Goal: Task Accomplishment & Management: Complete application form

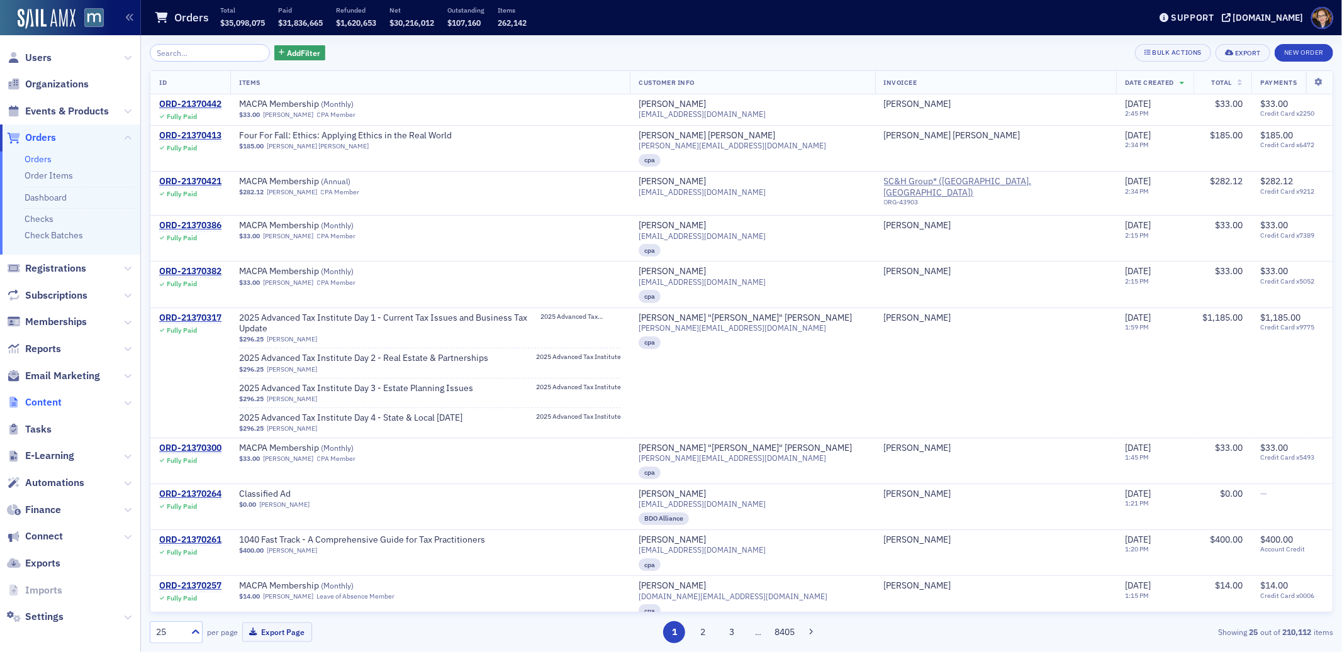
click at [43, 401] on span "Content" at bounding box center [43, 403] width 36 height 14
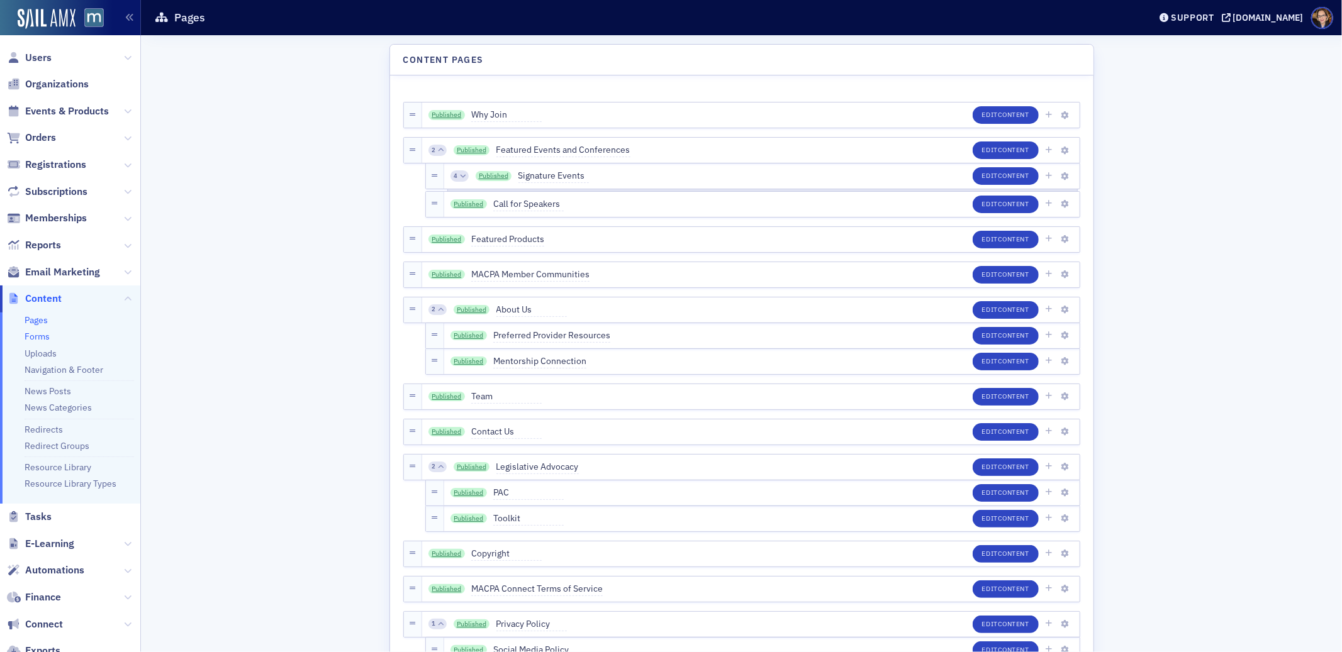
click at [35, 336] on link "Forms" at bounding box center [37, 336] width 25 height 11
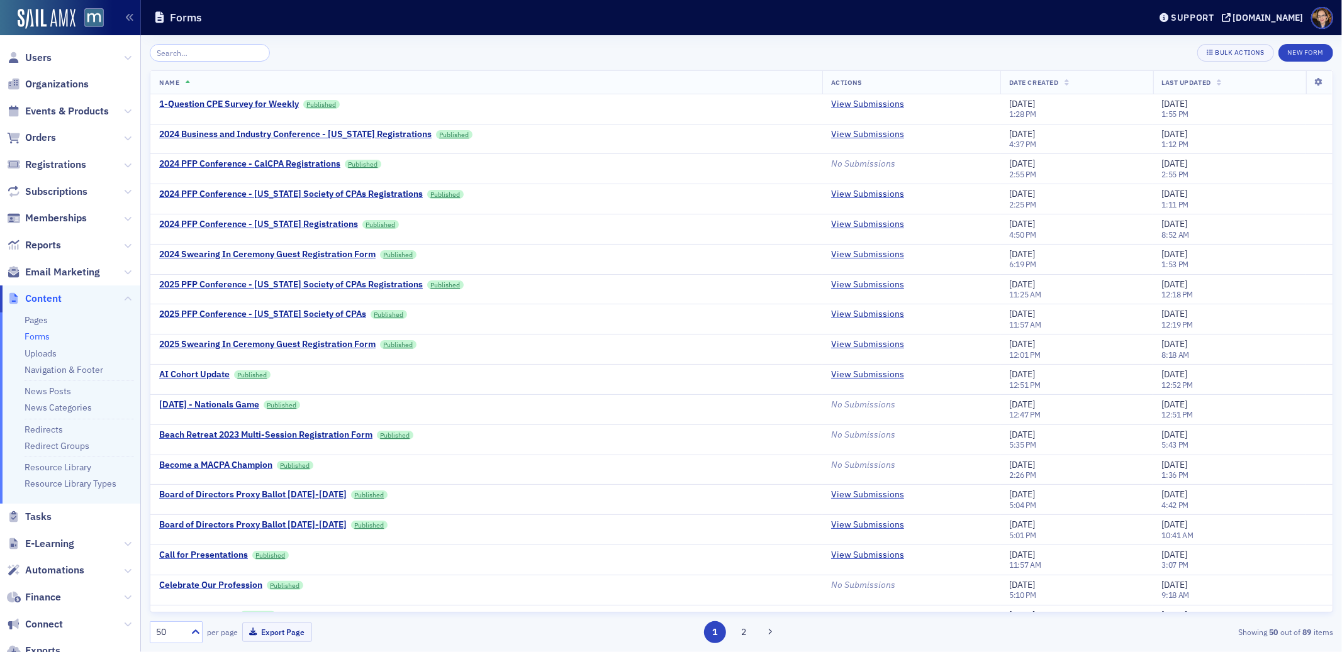
click at [209, 47] on input "search" at bounding box center [210, 53] width 120 height 18
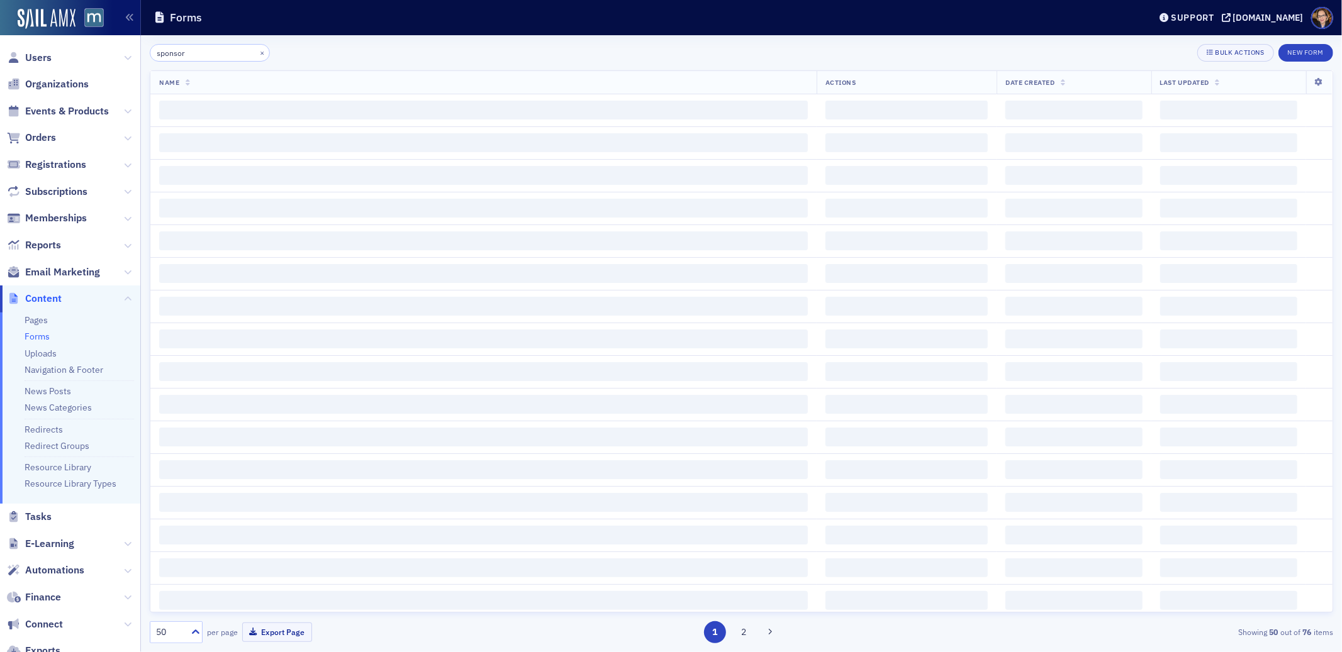
type input "sponsor"
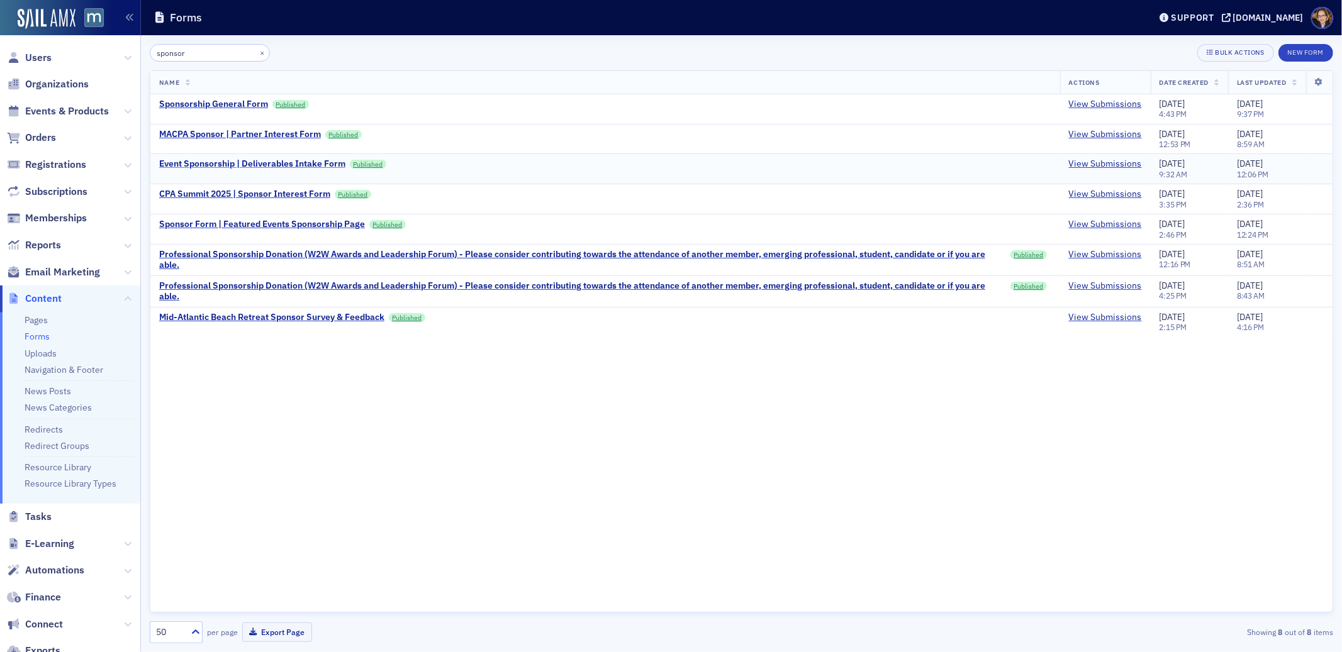
click at [233, 165] on div "Event Sponsorship | Deliverables Intake Form" at bounding box center [252, 163] width 186 height 11
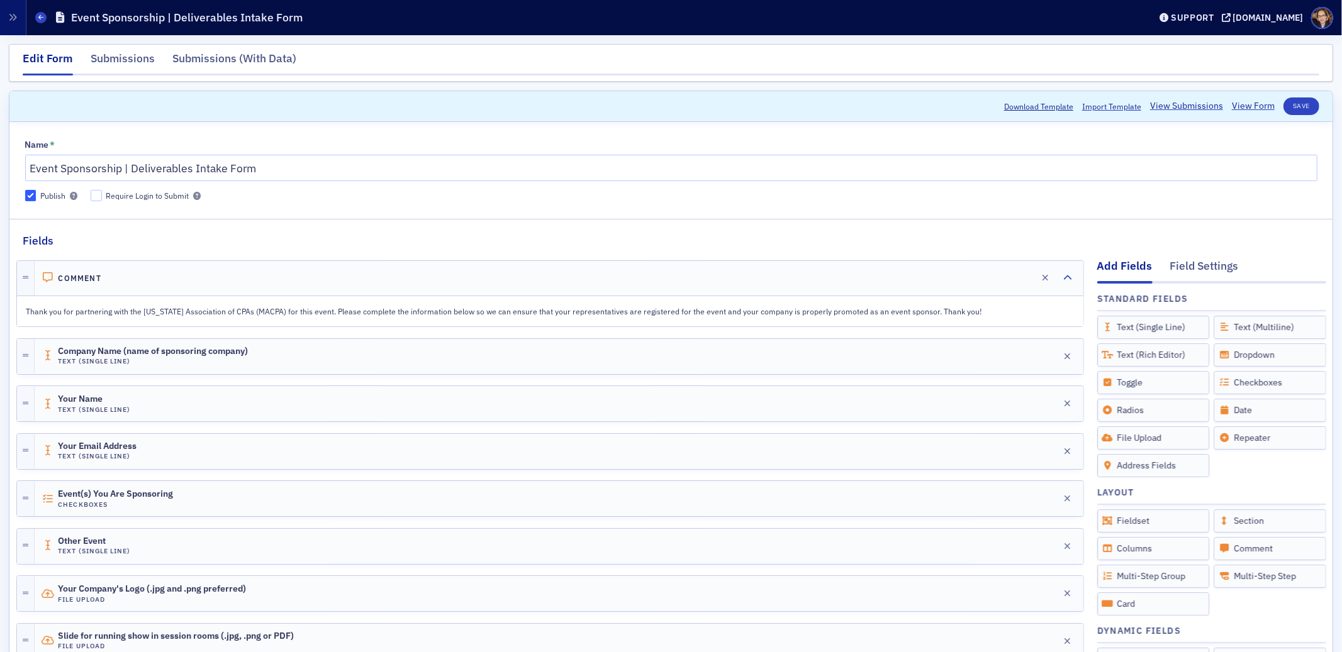
scroll to position [287, 0]
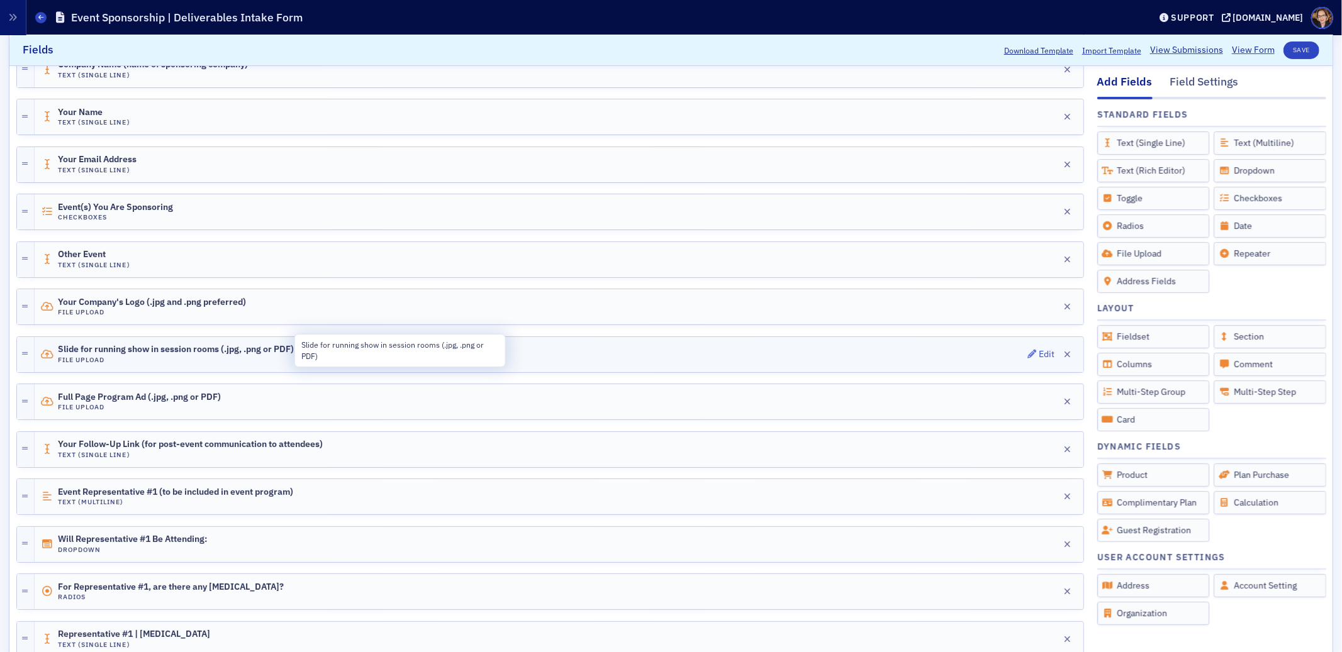
click at [183, 348] on span "Slide for running show in session rooms (.jpg, .png or PDF)" at bounding box center [176, 350] width 236 height 10
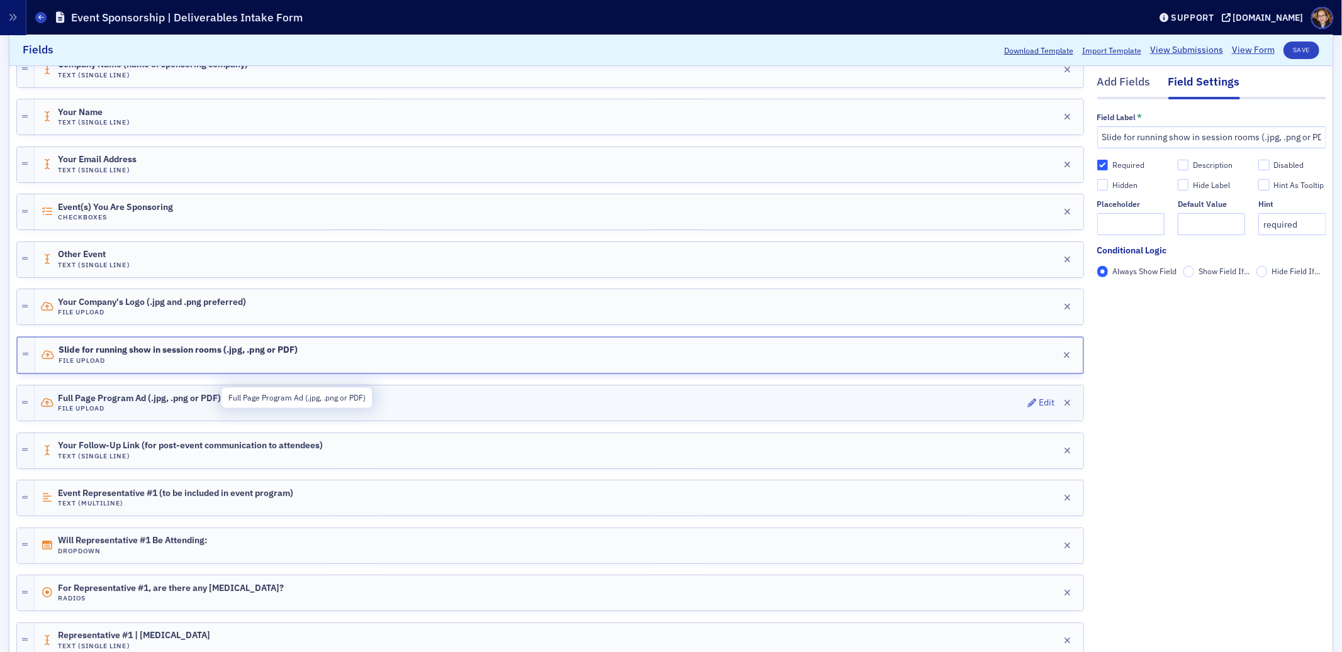
click at [136, 399] on span "Full Page Program Ad (.jpg, .png or PDF)" at bounding box center [139, 399] width 163 height 10
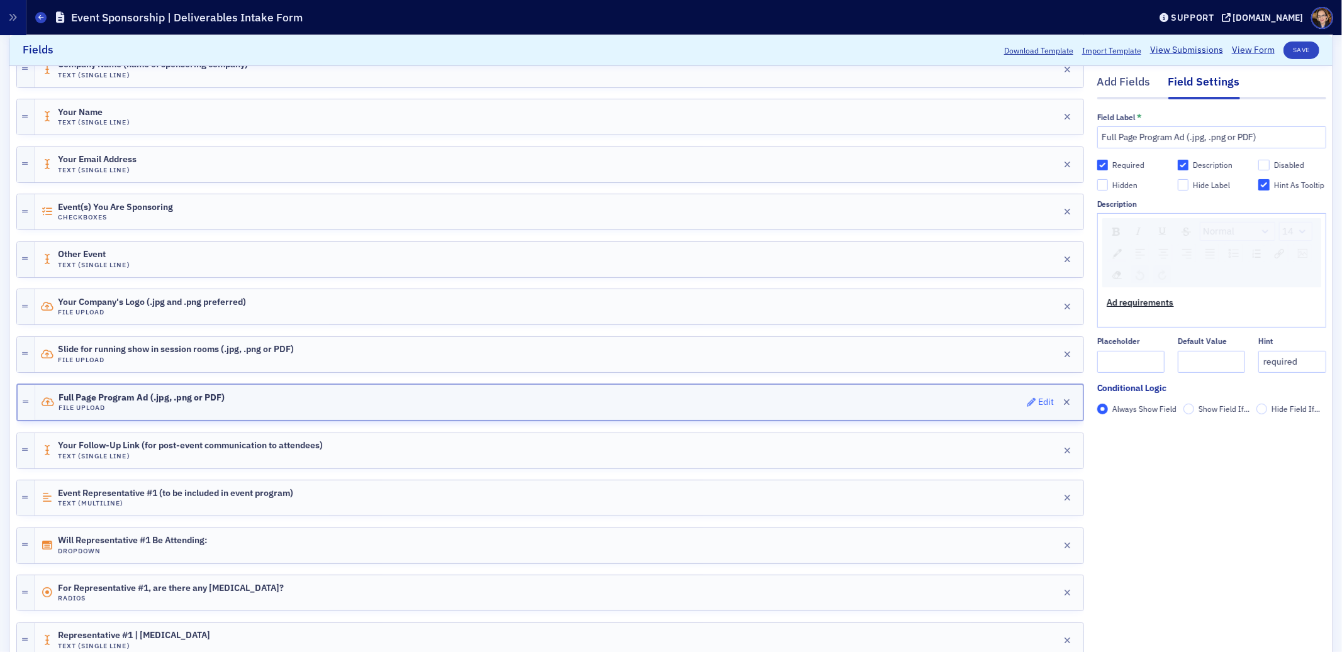
click at [1038, 401] on div "Edit" at bounding box center [1046, 402] width 16 height 7
click at [1231, 49] on link "View Form" at bounding box center [1252, 50] width 43 height 13
click at [1064, 401] on icon "button" at bounding box center [1067, 402] width 7 height 9
checkbox input "true"
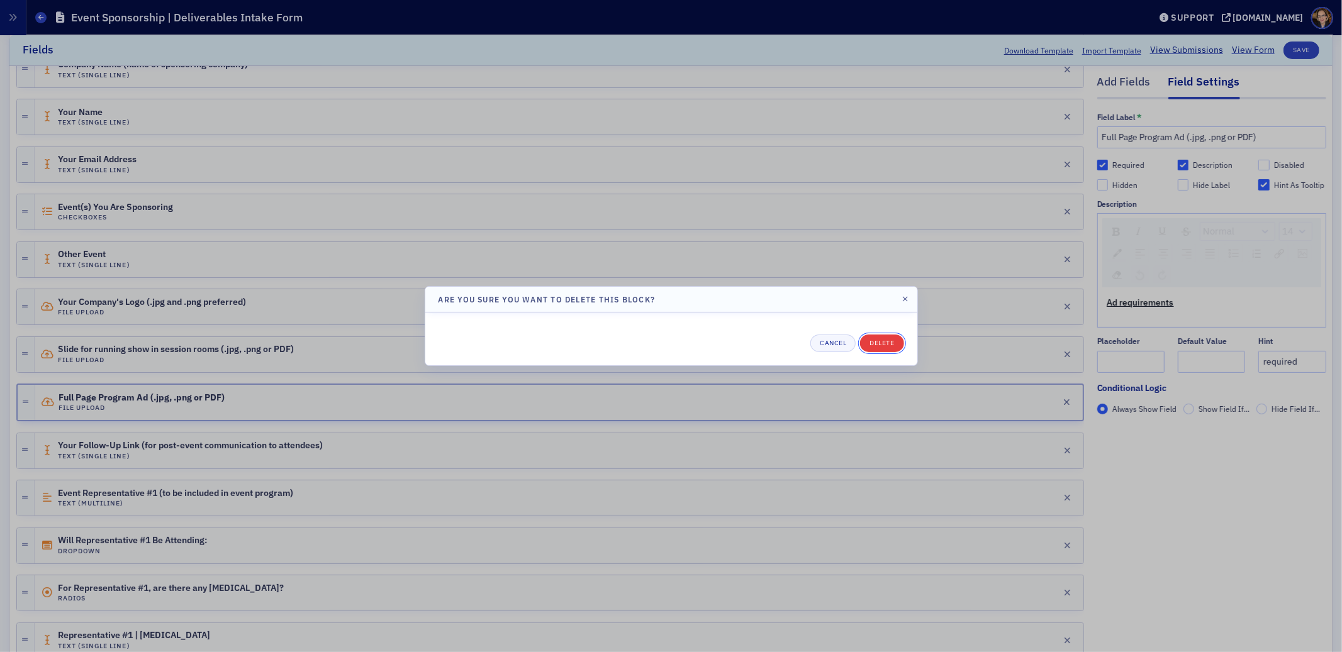
click at [880, 341] on button "Delete" at bounding box center [881, 344] width 43 height 18
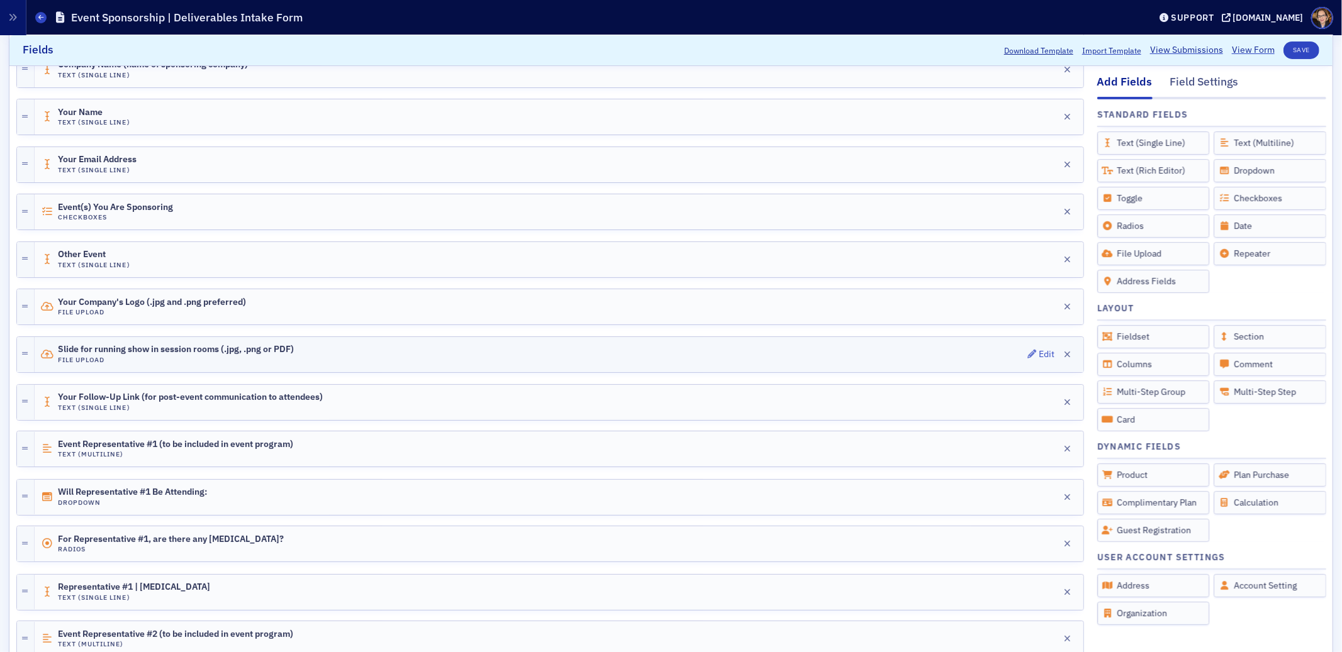
click at [199, 348] on span "Slide for running show in session rooms (.jpg, .png or PDF)" at bounding box center [176, 350] width 236 height 10
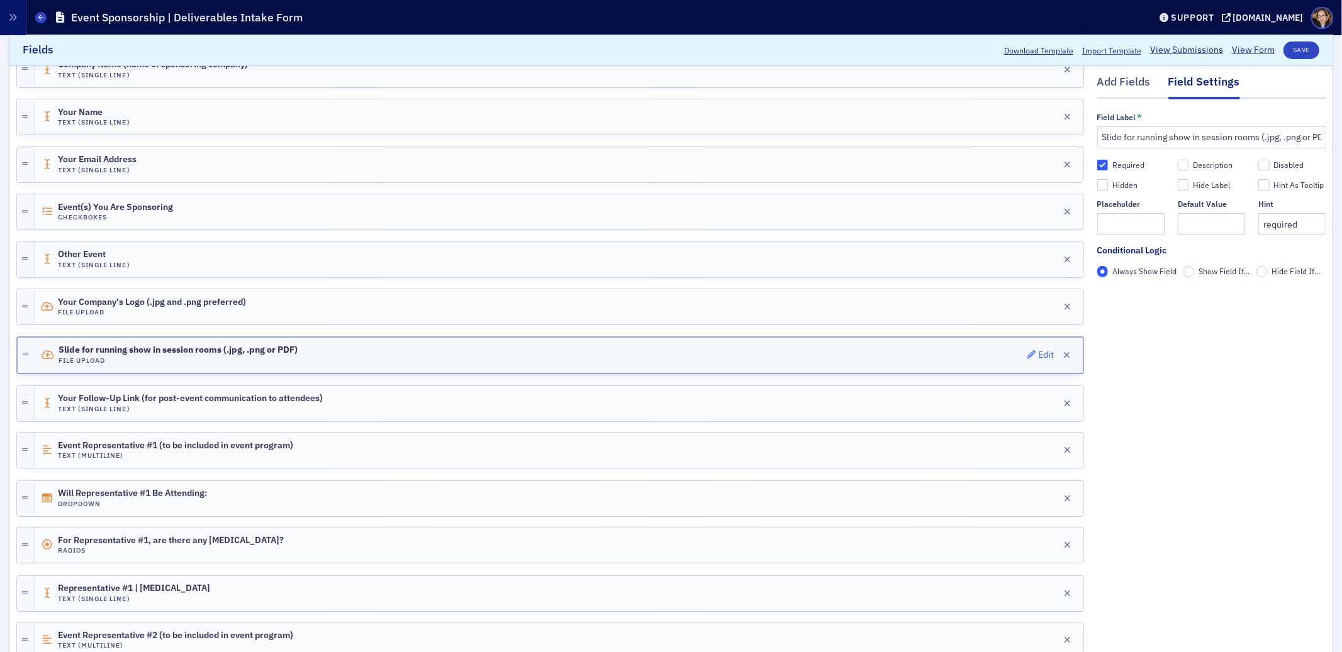
click at [1038, 354] on div "Edit" at bounding box center [1046, 355] width 16 height 7
drag, startPoint x: 1113, startPoint y: 140, endPoint x: 1228, endPoint y: 142, distance: 114.5
click at [1247, 140] on input "Slide for running show in session rooms (.jpg, .png or PDF)" at bounding box center [1211, 137] width 229 height 22
type input "Slide / Ad for Website & Online Event Program (.jpg, .png or PDF)"
click at [1177, 165] on input "Description" at bounding box center [1182, 165] width 11 height 11
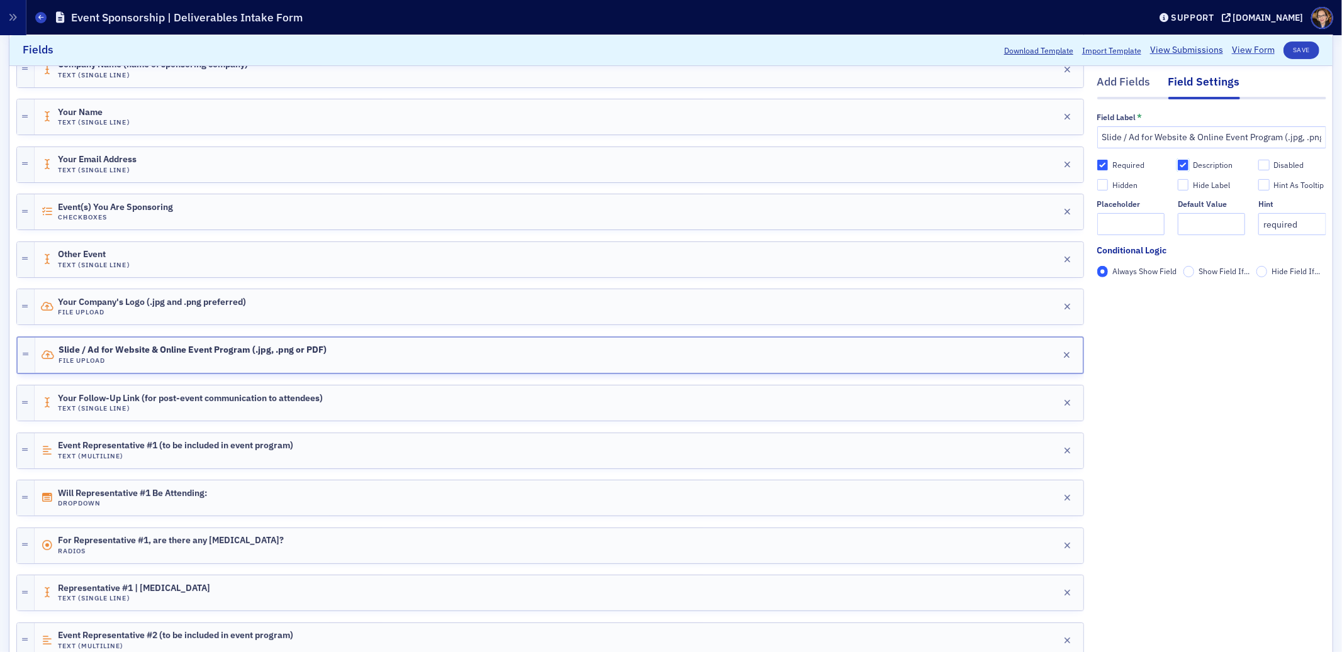
checkbox input "true"
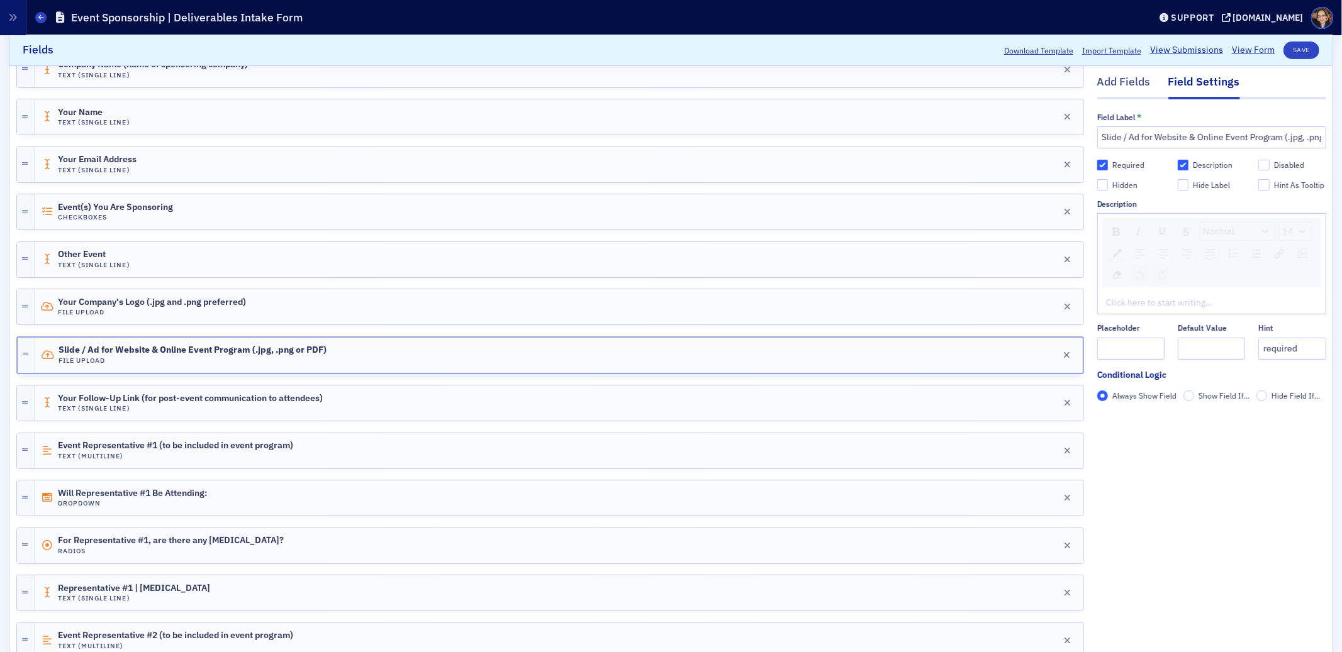
click at [1142, 304] on div "rdw-editor" at bounding box center [1211, 303] width 209 height 13
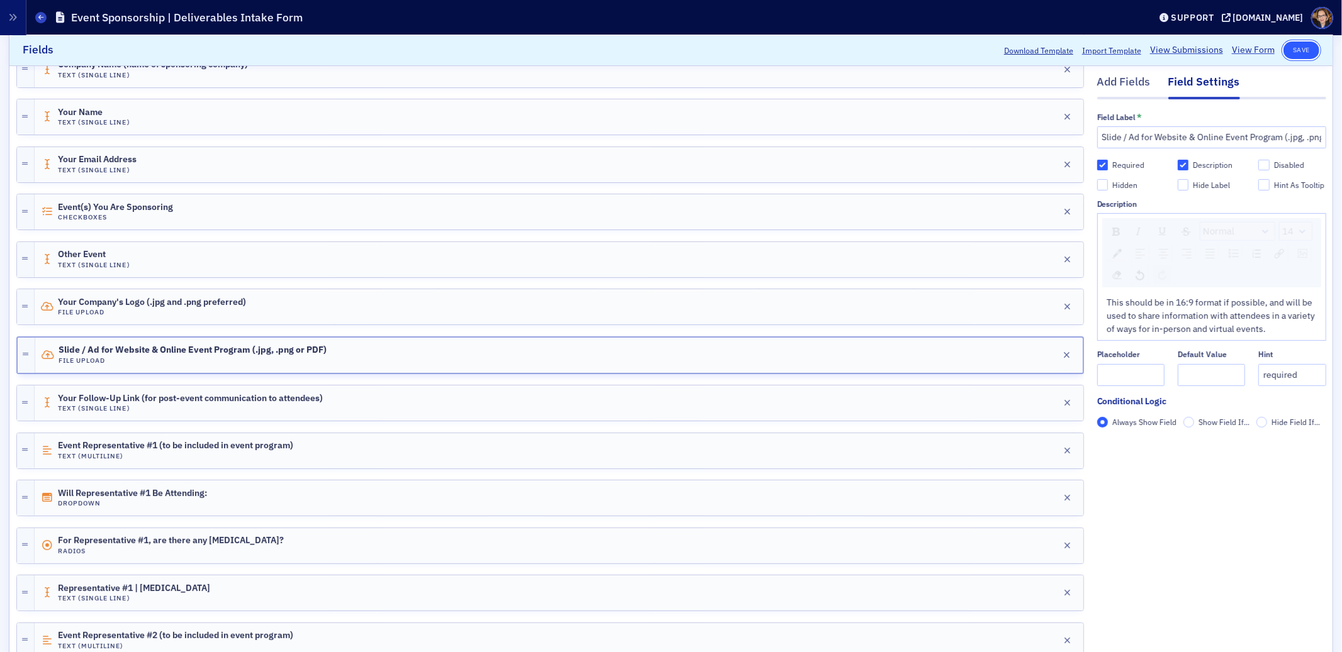
click at [1295, 47] on button "Save" at bounding box center [1301, 51] width 36 height 18
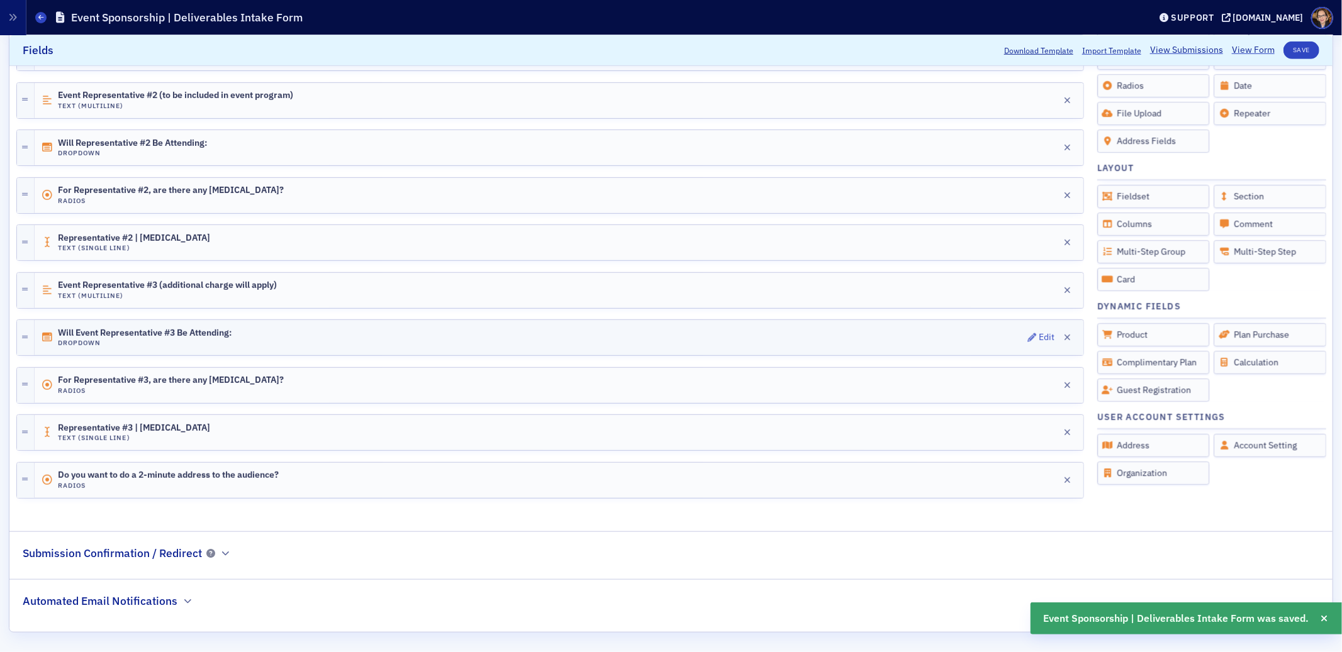
scroll to position [830, 0]
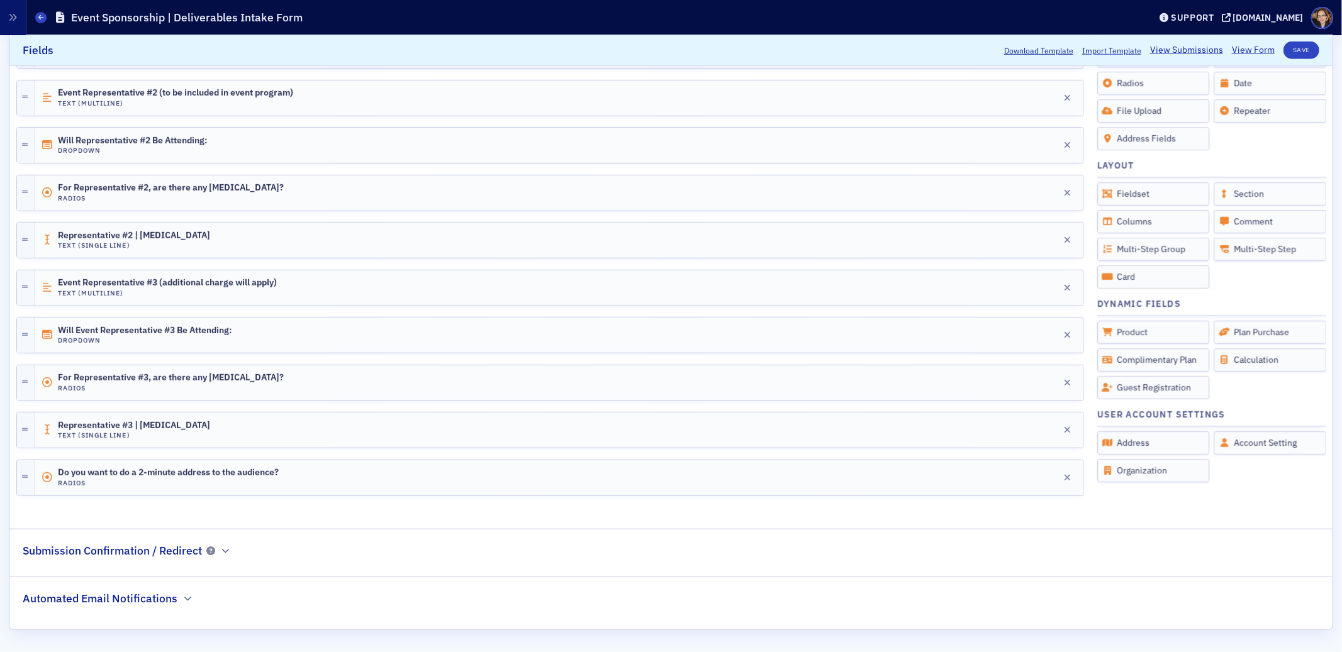
click at [154, 555] on h2 "Submission Confirmation / Redirect" at bounding box center [112, 551] width 179 height 16
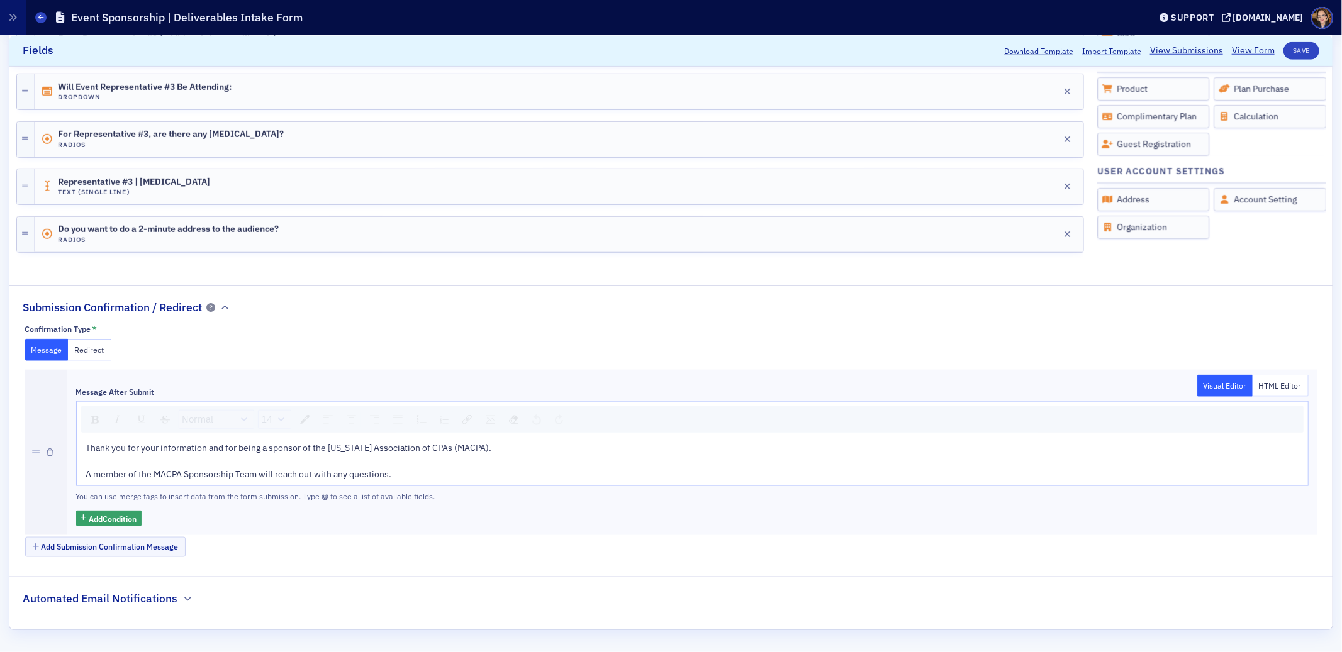
click at [78, 597] on h2 "Automated Email Notifications" at bounding box center [100, 599] width 155 height 16
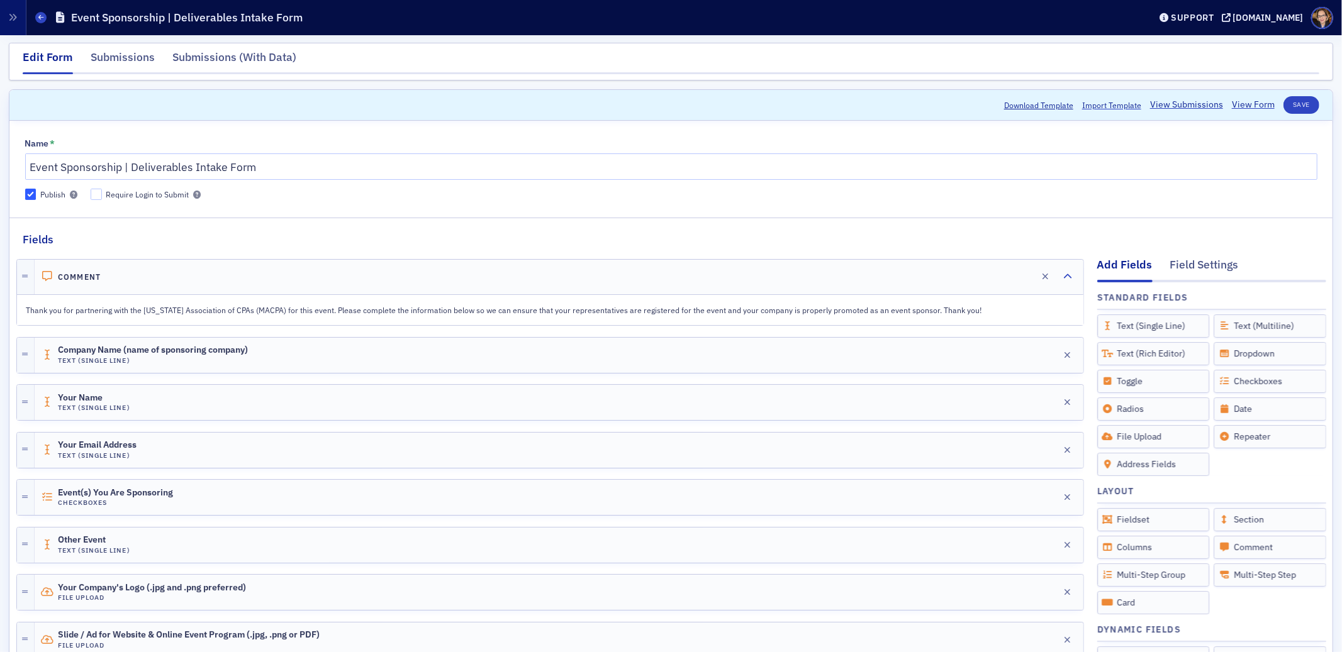
scroll to position [0, 0]
click at [1242, 106] on link "View Form" at bounding box center [1252, 105] width 43 height 13
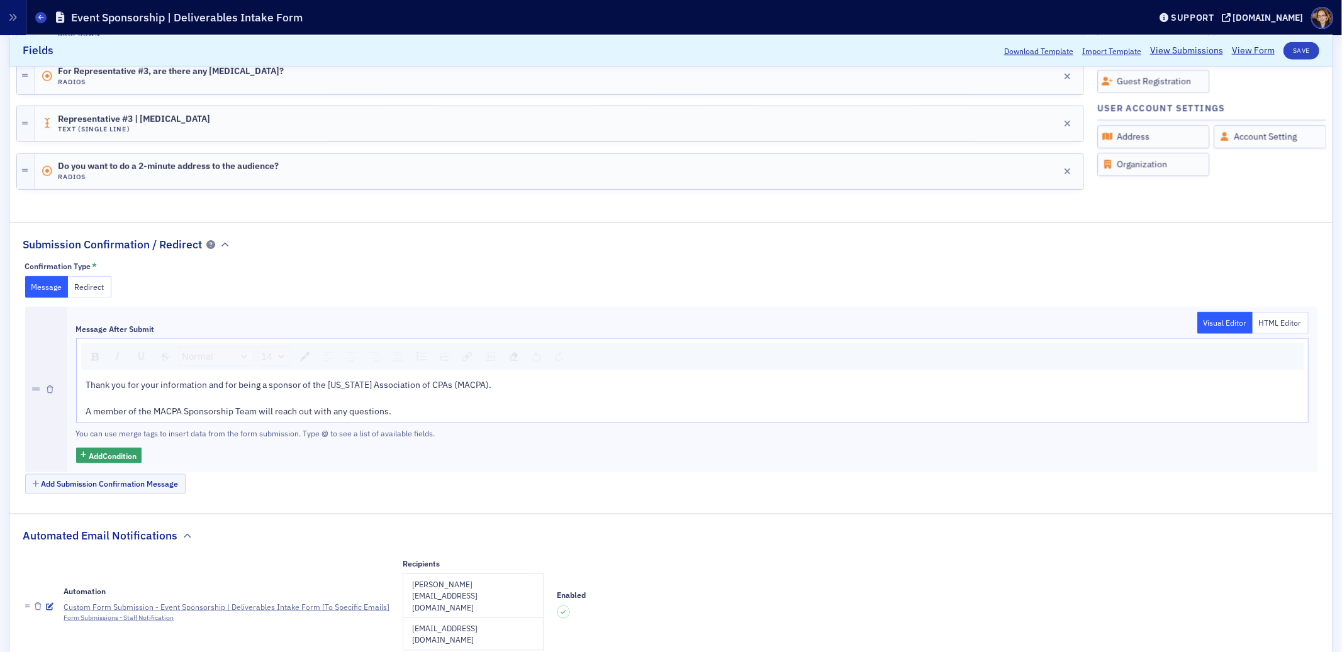
scroll to position [607, 0]
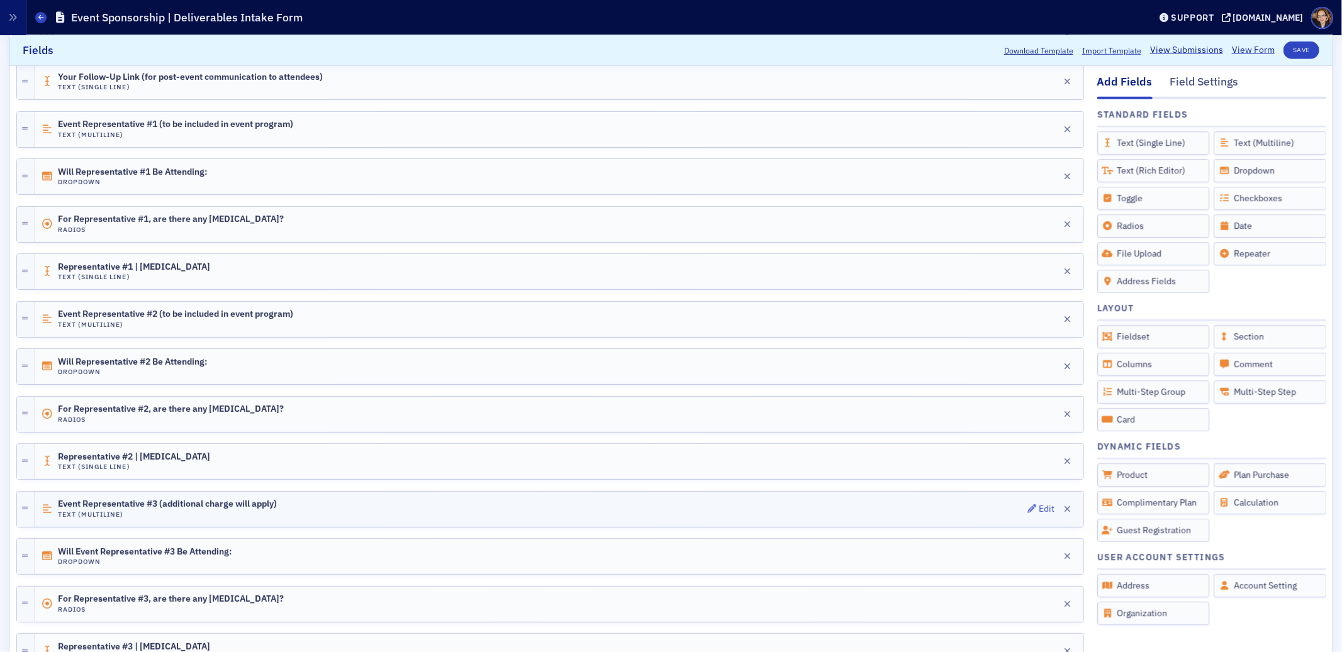
click at [292, 515] on div "Event Representative #3 (additional charge will apply) Text (Multiline) Edit" at bounding box center [559, 509] width 1048 height 35
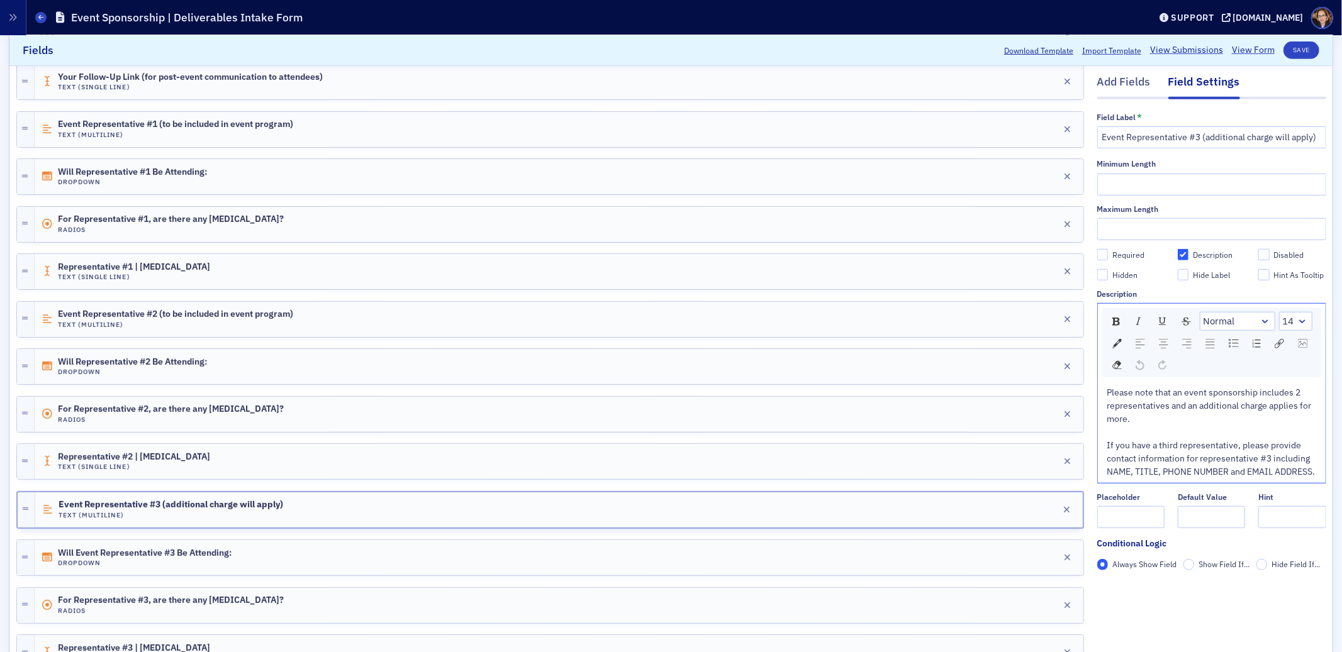
click at [1119, 435] on span "Please note that an event sponsorship includes 2 representatives and an additio…" at bounding box center [1211, 432] width 208 height 91
checkbox input "true"
click at [1159, 430] on span "Please note that an event sponsorship includes 2 representatives and an additio…" at bounding box center [1211, 432] width 208 height 91
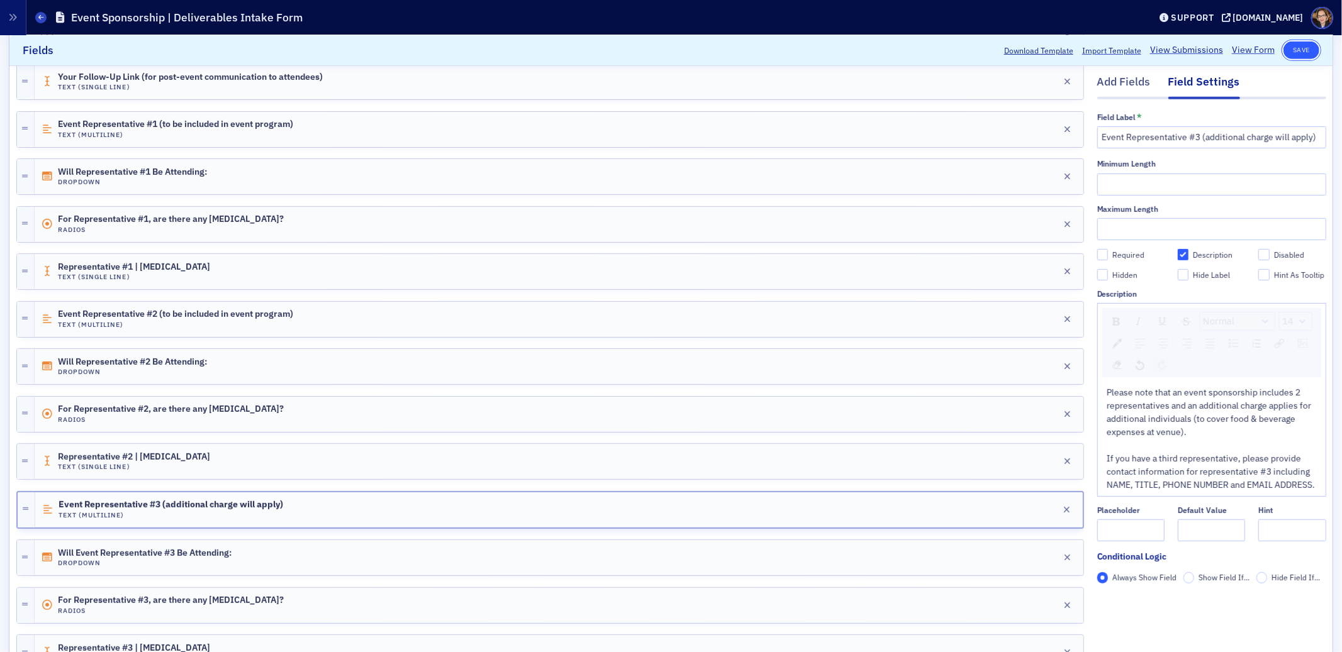
click at [1294, 50] on button "Save" at bounding box center [1301, 51] width 36 height 18
checkbox input "true"
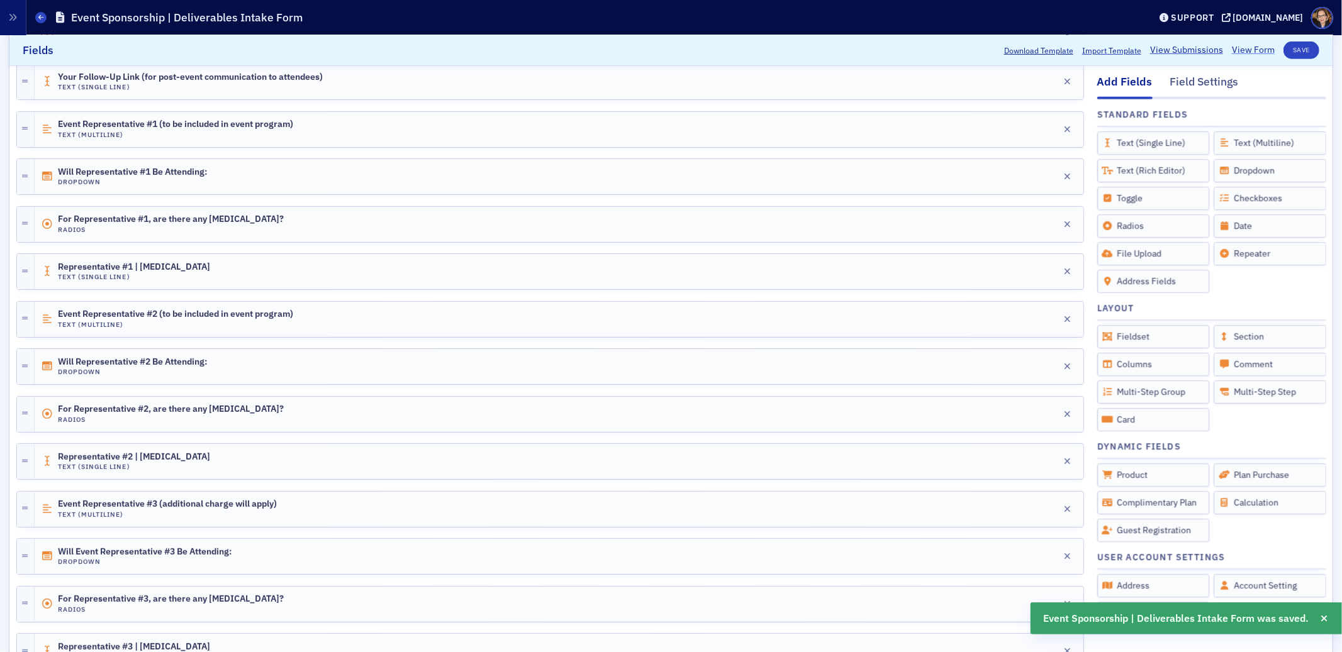
click at [1233, 52] on link "View Form" at bounding box center [1252, 50] width 43 height 13
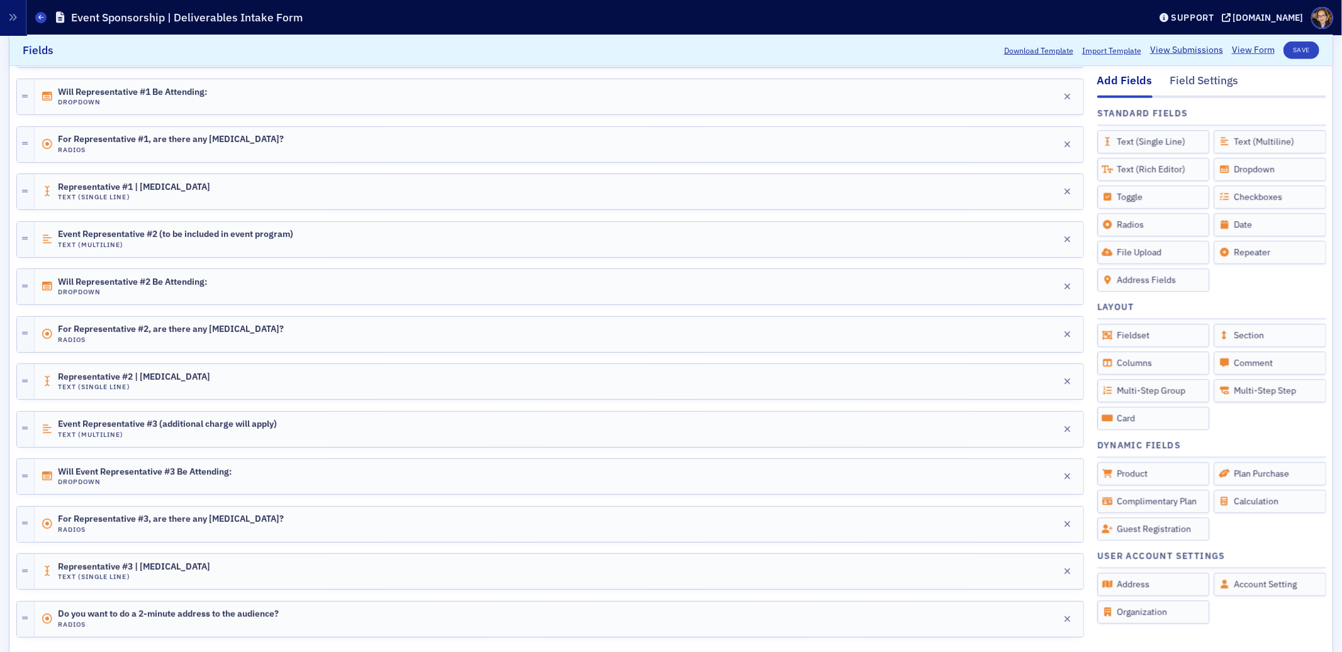
scroll to position [830, 0]
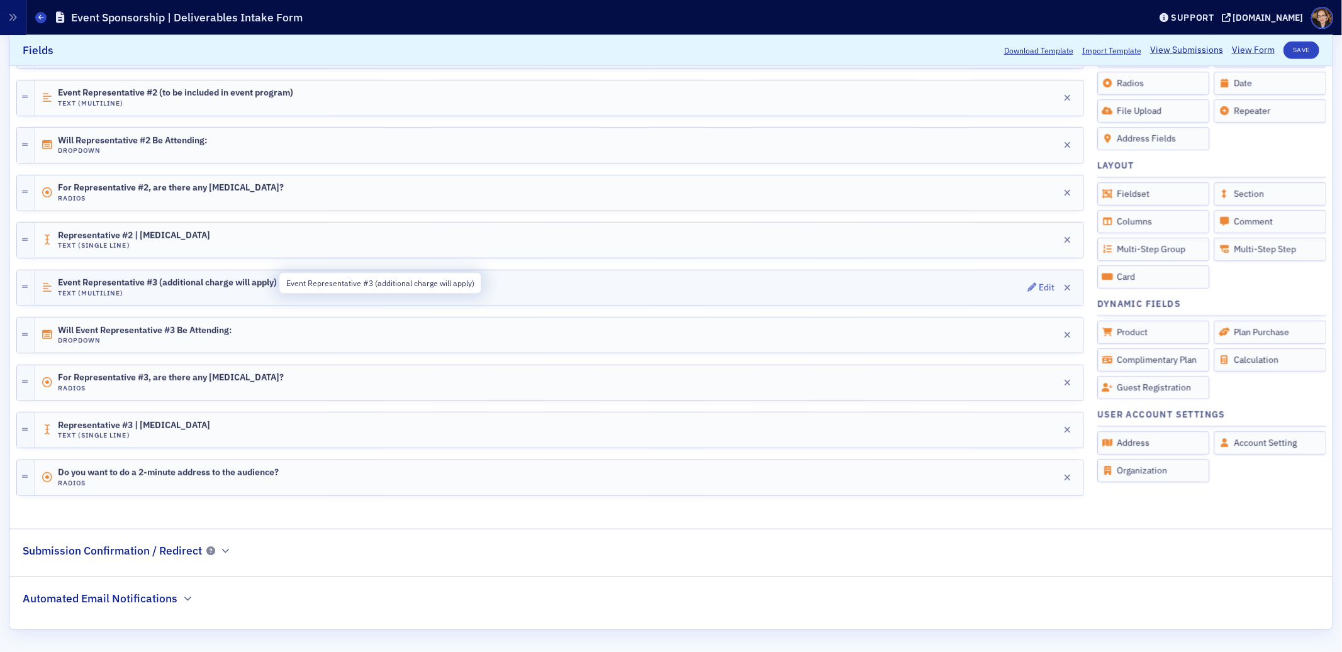
click at [175, 284] on span "Event Representative #3 (additional charge will apply)" at bounding box center [167, 283] width 219 height 10
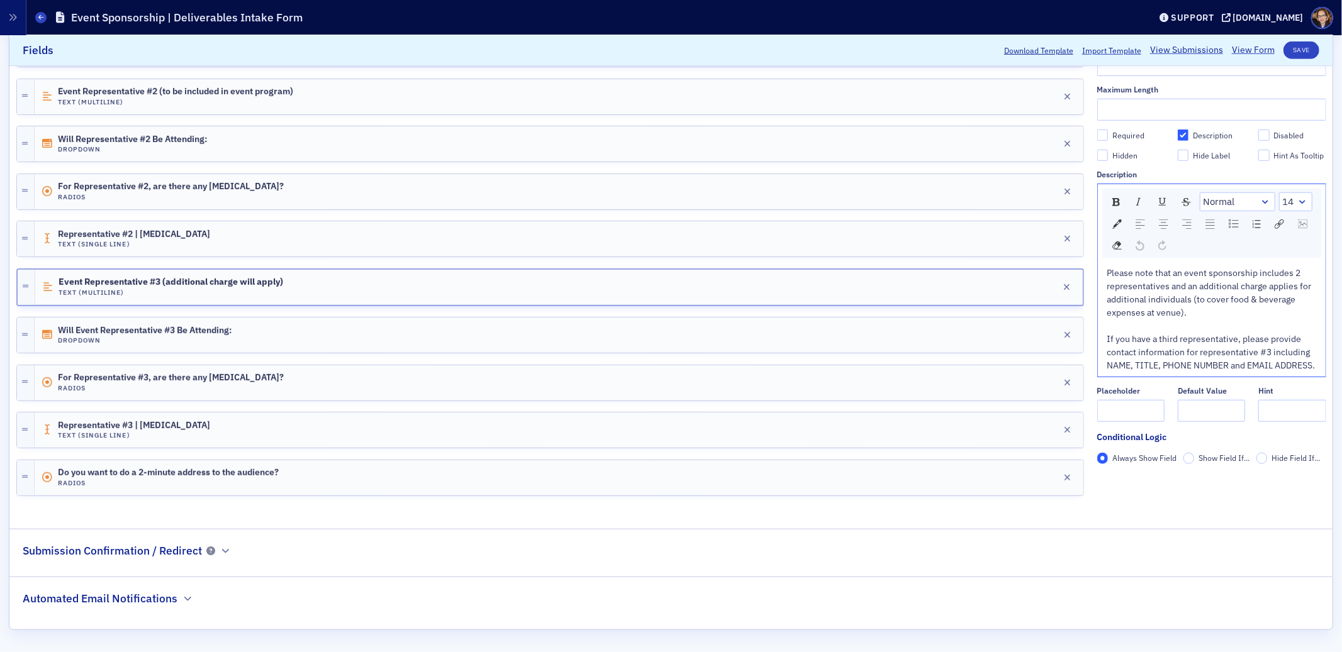
click at [1165, 267] on span "Please note that an event sponsorship includes 2 representatives and an additio…" at bounding box center [1211, 319] width 208 height 104
checkbox input "true"
click at [1201, 276] on span "Please note that the cost of an event sponsorship includes 2 representatives an…" at bounding box center [1211, 319] width 208 height 104
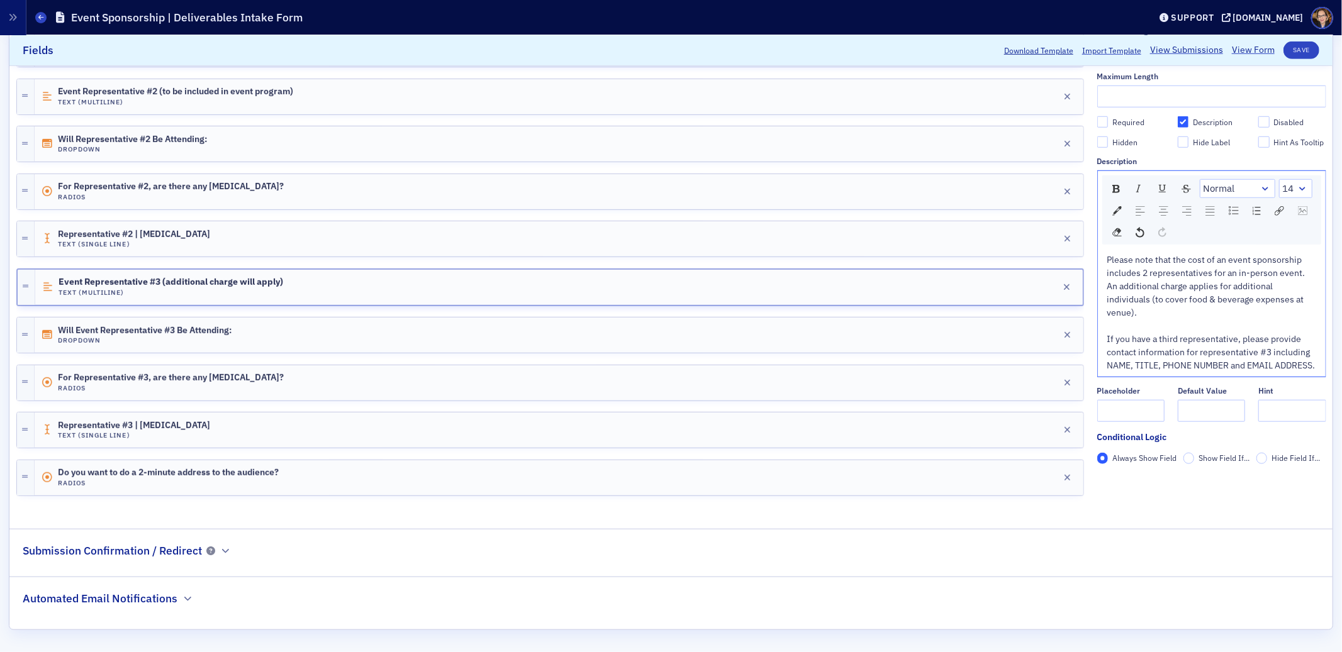
click at [1186, 291] on span "Please note that the cost of an event sponsorship includes 2 representatives fo…" at bounding box center [1211, 312] width 208 height 117
click at [1253, 289] on span "Please note that the cost of an event sponsorship includes 2 representatives fo…" at bounding box center [1211, 312] width 208 height 117
click at [1156, 301] on span "Please note that the cost of an event sponsorship includes 2 representatives fo…" at bounding box center [1211, 312] width 208 height 117
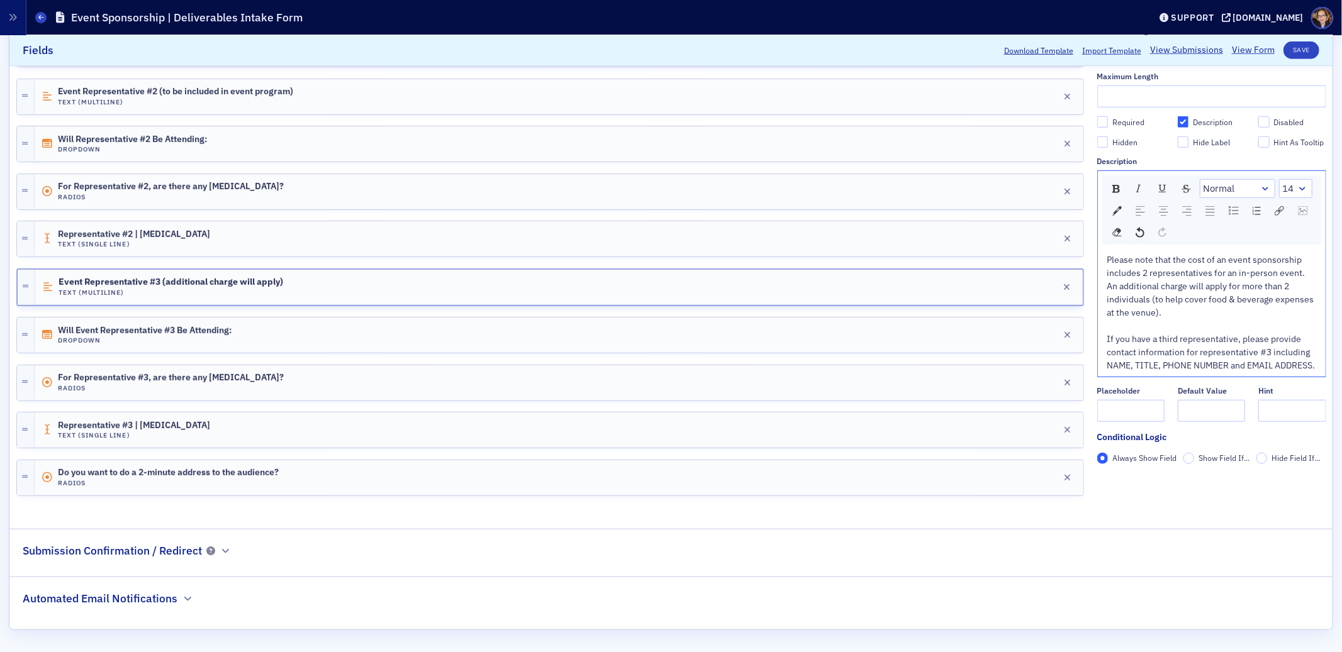
scroll to position [24, 0]
click at [1293, 47] on button "Save" at bounding box center [1301, 51] width 36 height 18
checkbox input "true"
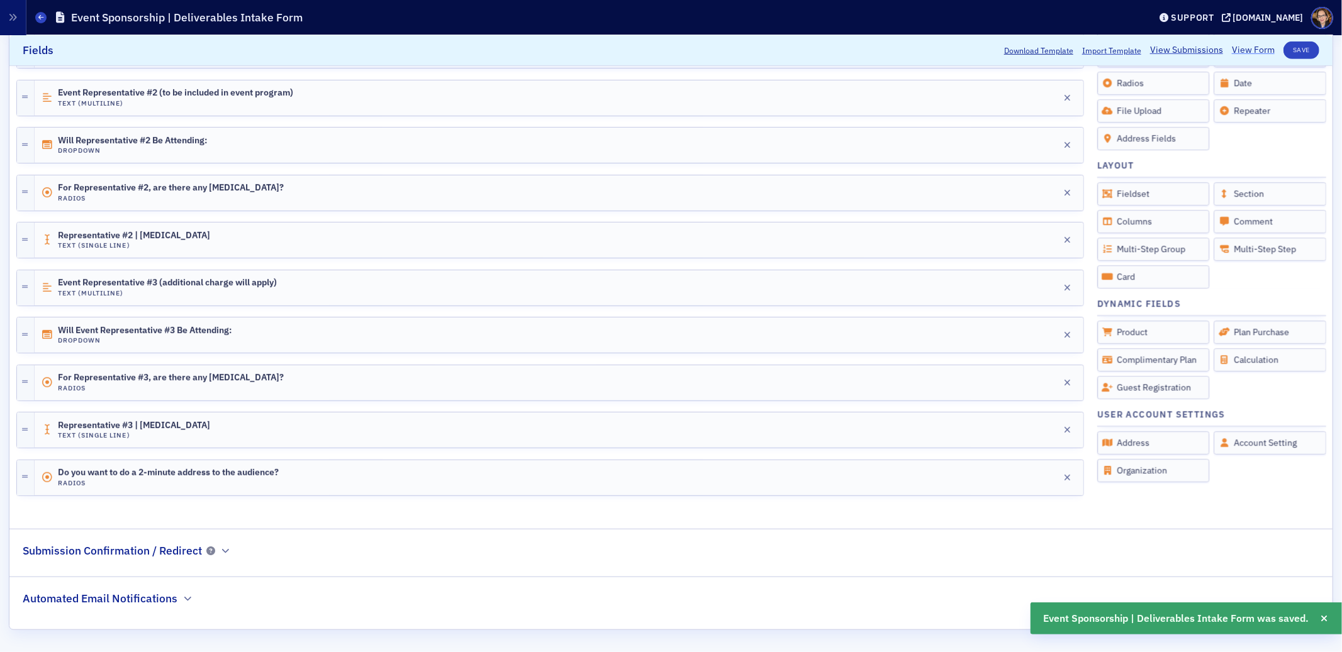
click at [1245, 47] on link "View Form" at bounding box center [1252, 50] width 43 height 13
